Goal: Task Accomplishment & Management: Use online tool/utility

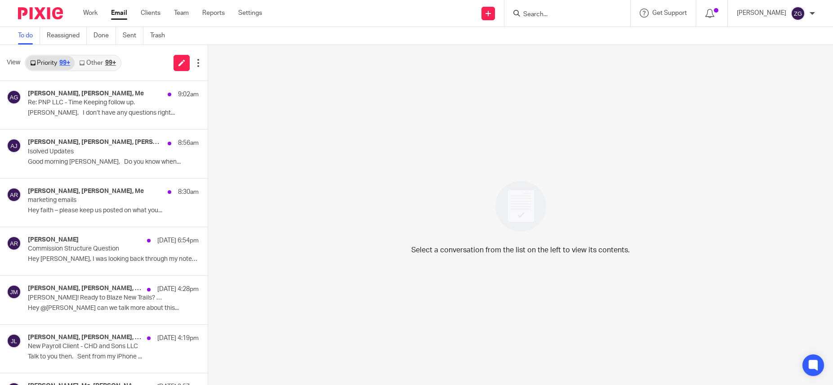
click at [22, 37] on link "To do" at bounding box center [29, 36] width 22 height 18
click at [91, 13] on link "Work" at bounding box center [90, 13] width 14 height 9
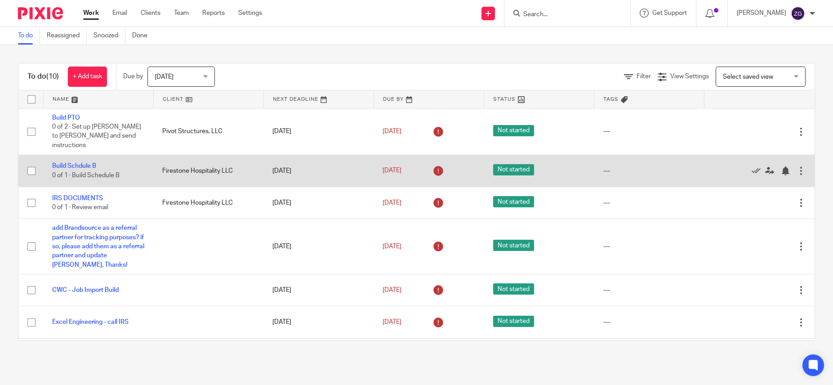
scroll to position [118, 0]
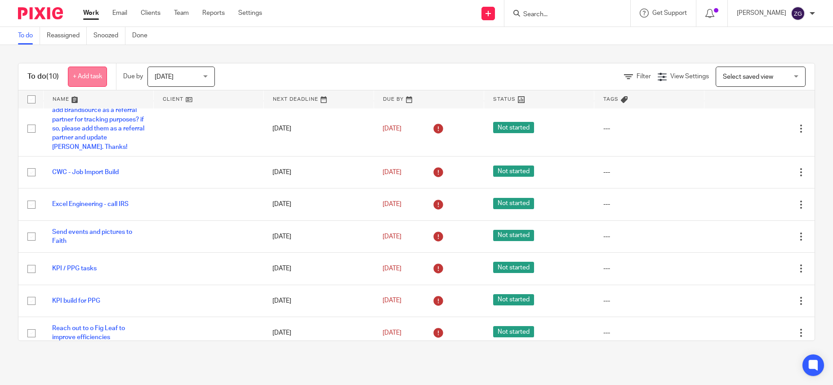
click at [90, 75] on link "+ Add task" at bounding box center [87, 76] width 39 height 20
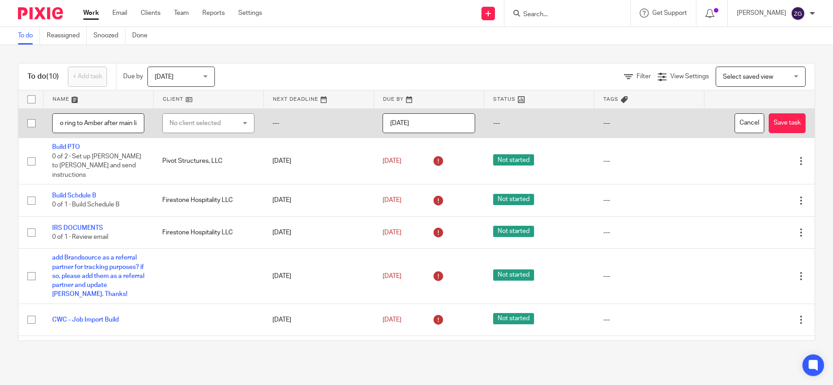
scroll to position [0, 50]
type input "Update Zoom to ring to Amber after main line"
click at [785, 120] on button "Save task" at bounding box center [786, 123] width 37 height 20
